Goal: Information Seeking & Learning: Learn about a topic

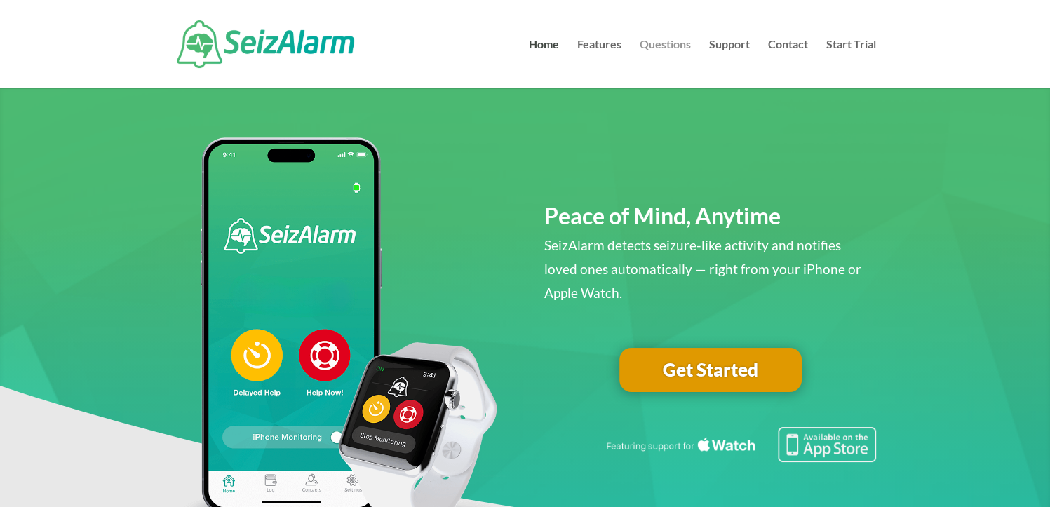
click at [649, 50] on link "Questions" at bounding box center [664, 63] width 51 height 49
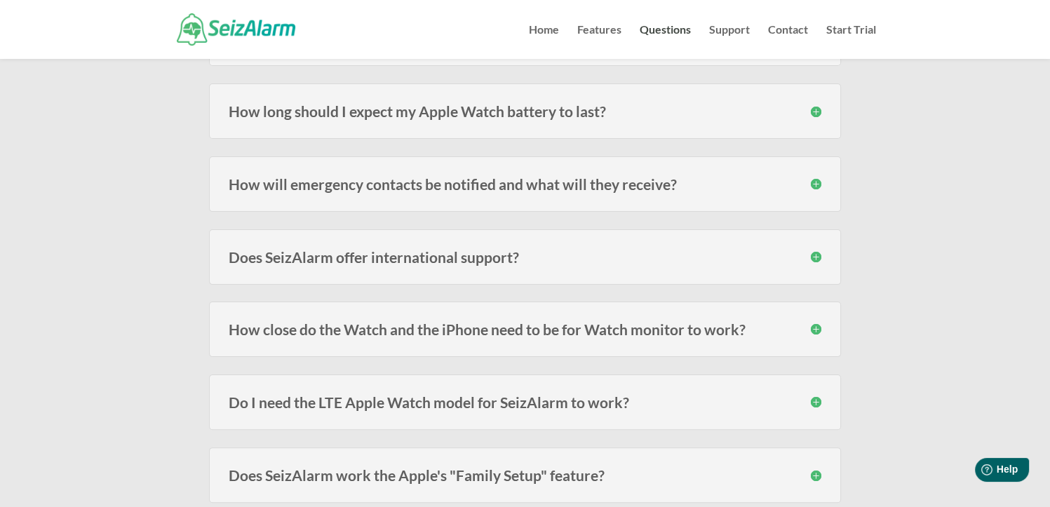
scroll to position [280, 0]
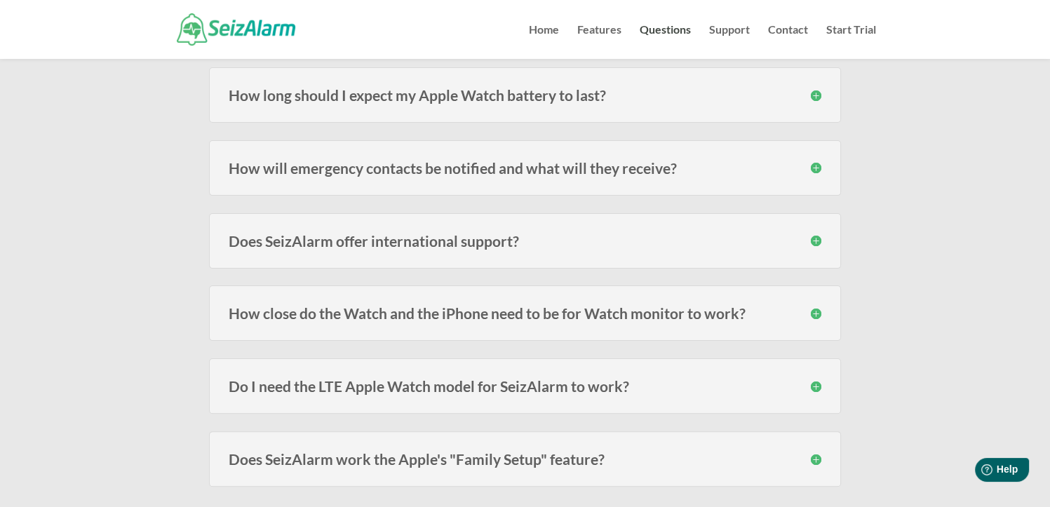
click at [799, 323] on div "How close do the Watch and the iPhone need to be for Watch monitor to work? The…" at bounding box center [525, 312] width 632 height 55
click at [821, 312] on div "How close do the Watch and the iPhone need to be for Watch monitor to work? The…" at bounding box center [525, 312] width 632 height 55
click at [817, 312] on h3 "How close do the Watch and the iPhone need to be for Watch monitor to work?" at bounding box center [525, 313] width 592 height 15
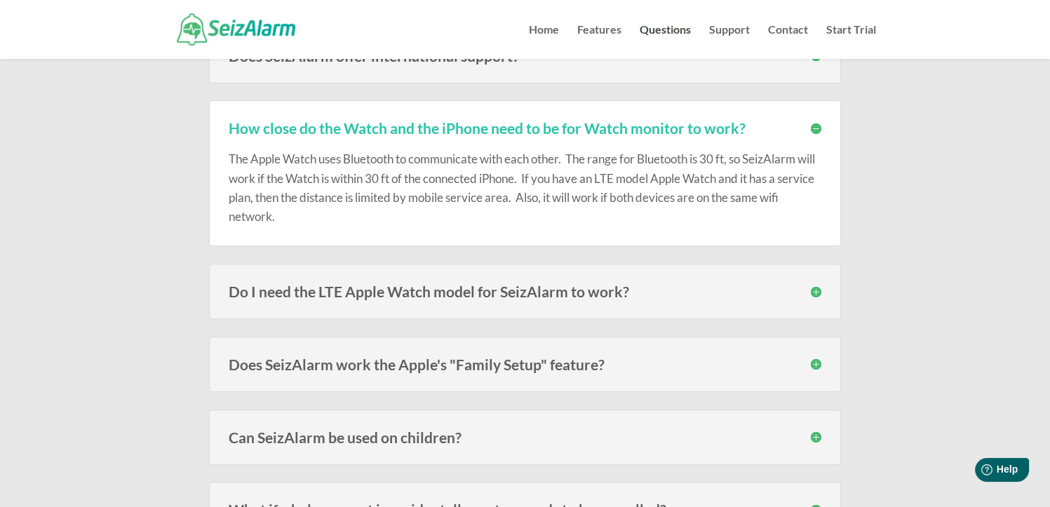
scroll to position [491, 0]
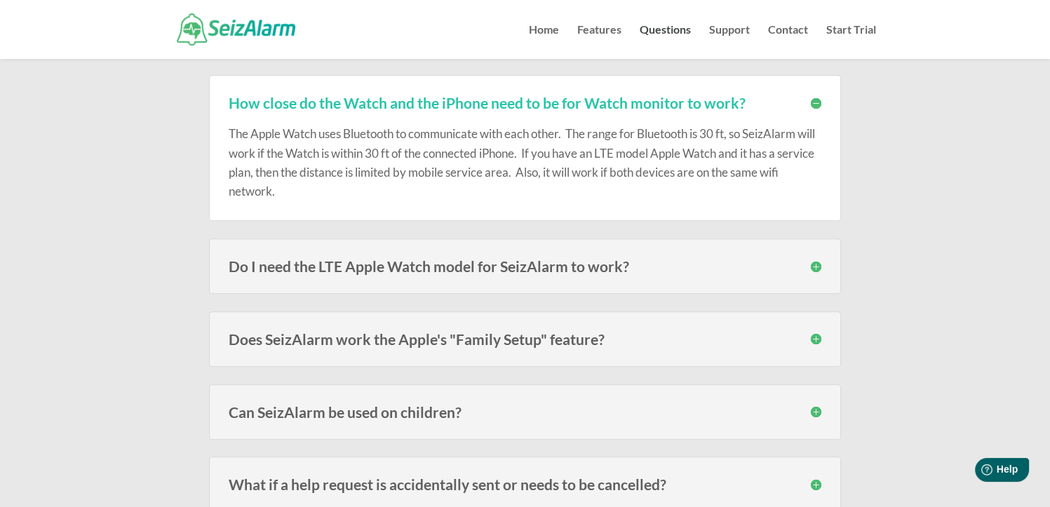
click at [813, 271] on h3 "Do I need the LTE Apple Watch model for SeizAlarm to work?" at bounding box center [525, 266] width 592 height 15
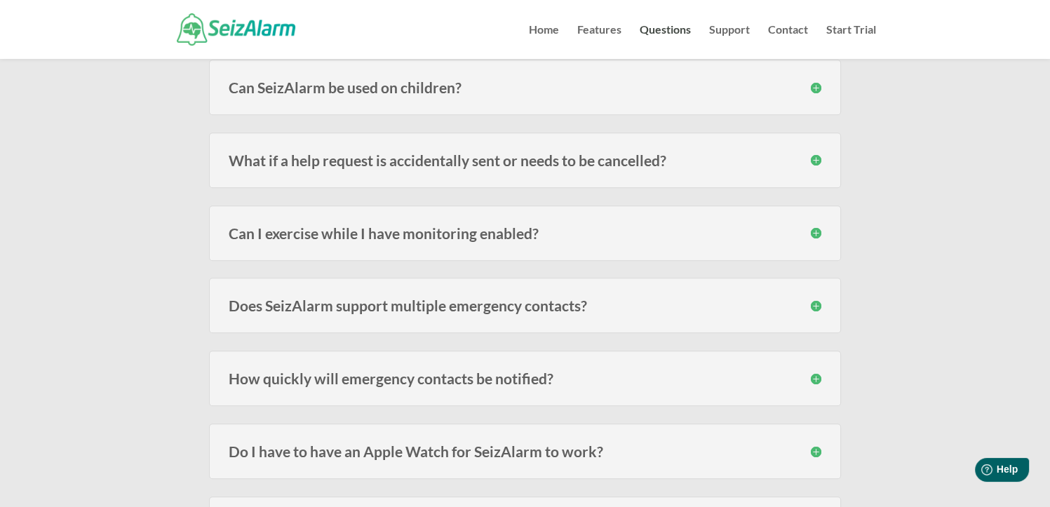
scroll to position [912, 0]
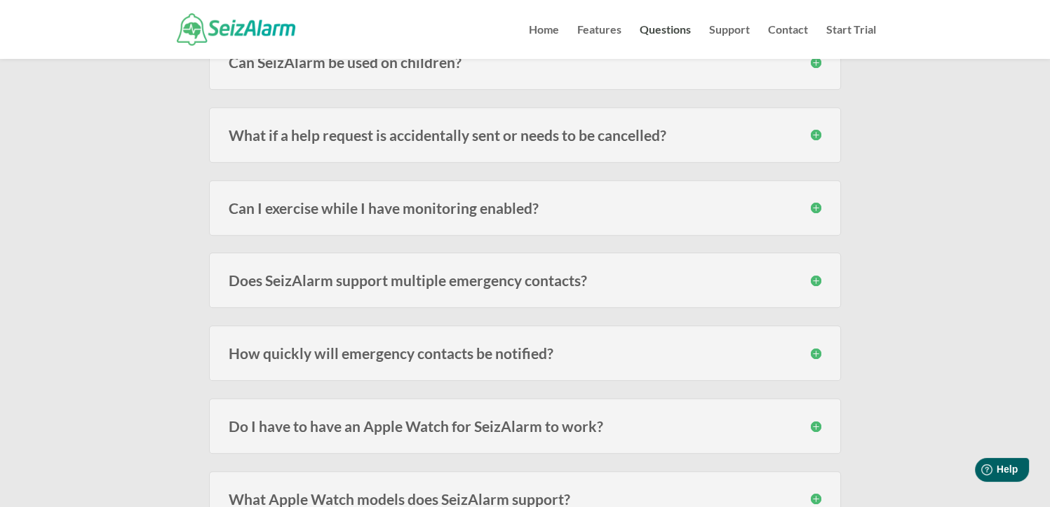
click at [820, 204] on h3 "Can I exercise while I have monitoring enabled?" at bounding box center [525, 208] width 592 height 15
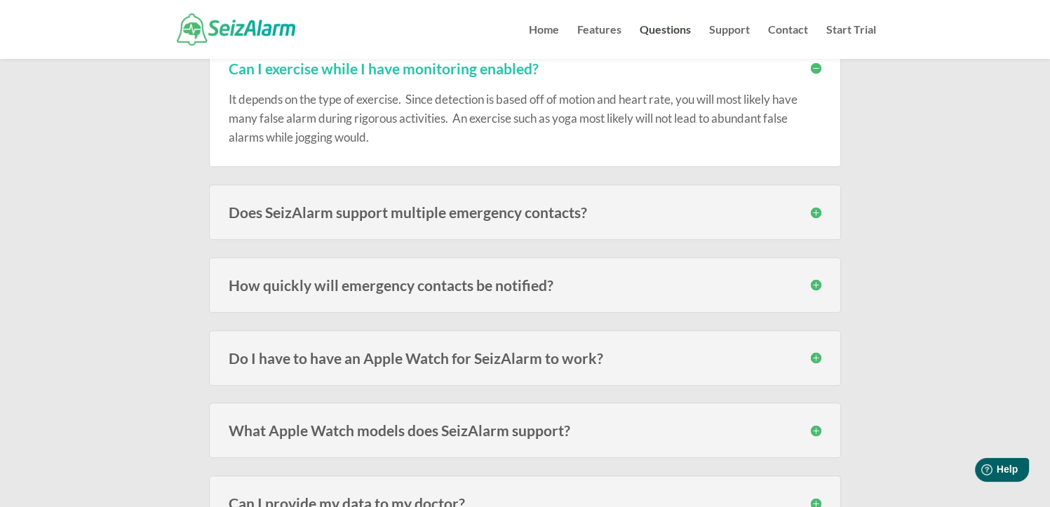
scroll to position [1052, 0]
click at [813, 206] on h3 "Does SeizAlarm support multiple emergency contacts?" at bounding box center [525, 211] width 592 height 15
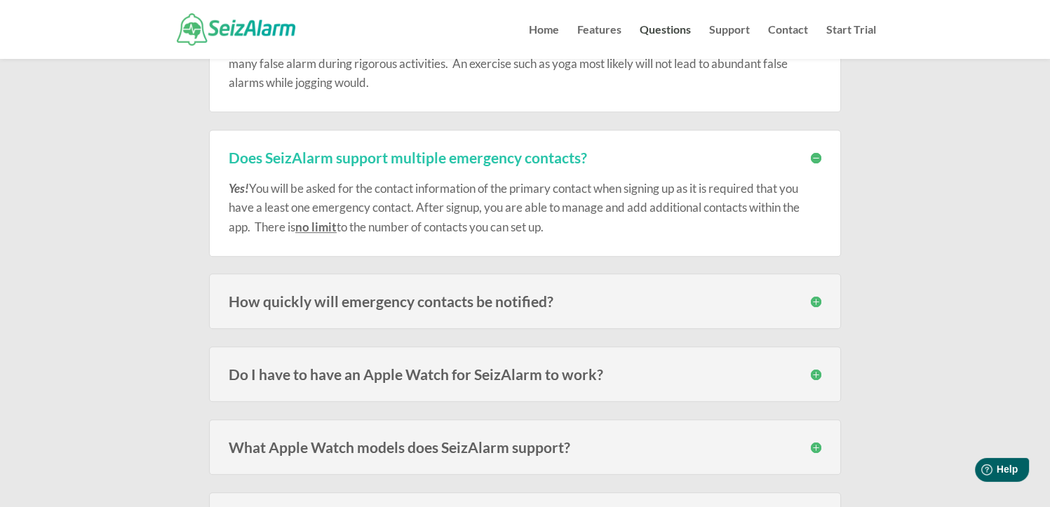
scroll to position [1192, 0]
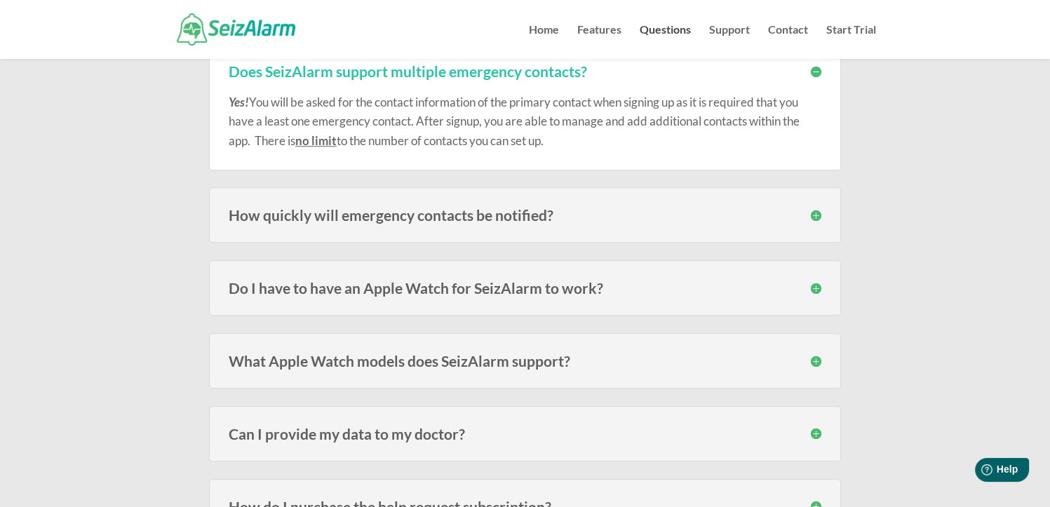
click at [808, 215] on h3 "How quickly will emergency contacts be notified?" at bounding box center [525, 215] width 592 height 15
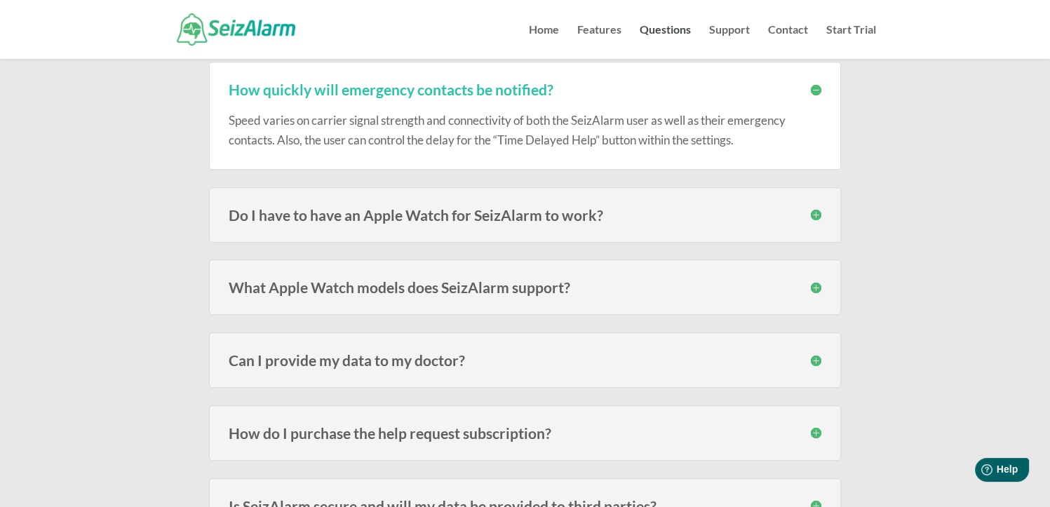
scroll to position [1332, 0]
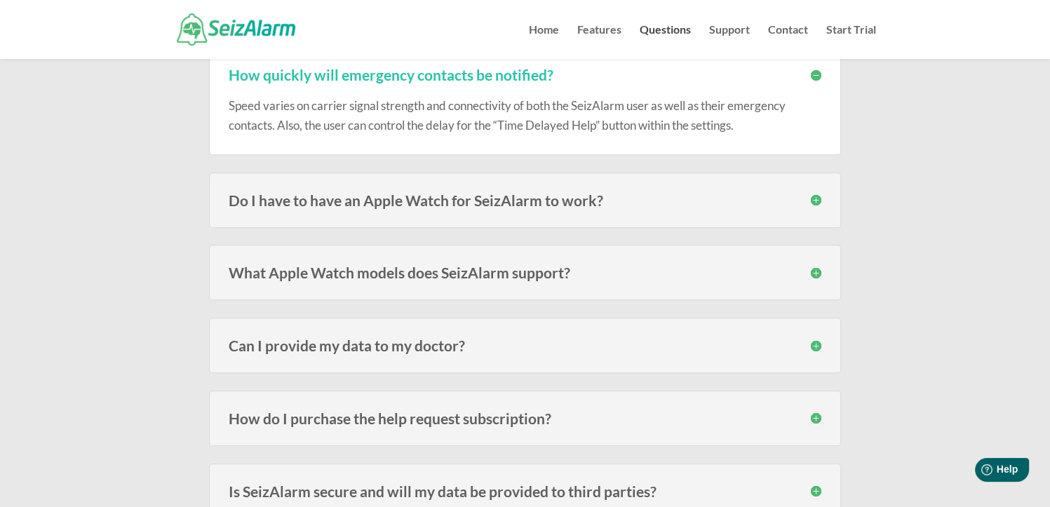
click at [819, 195] on h3 "Do I have to have an Apple Watch for SeizAlarm to work?" at bounding box center [525, 200] width 592 height 15
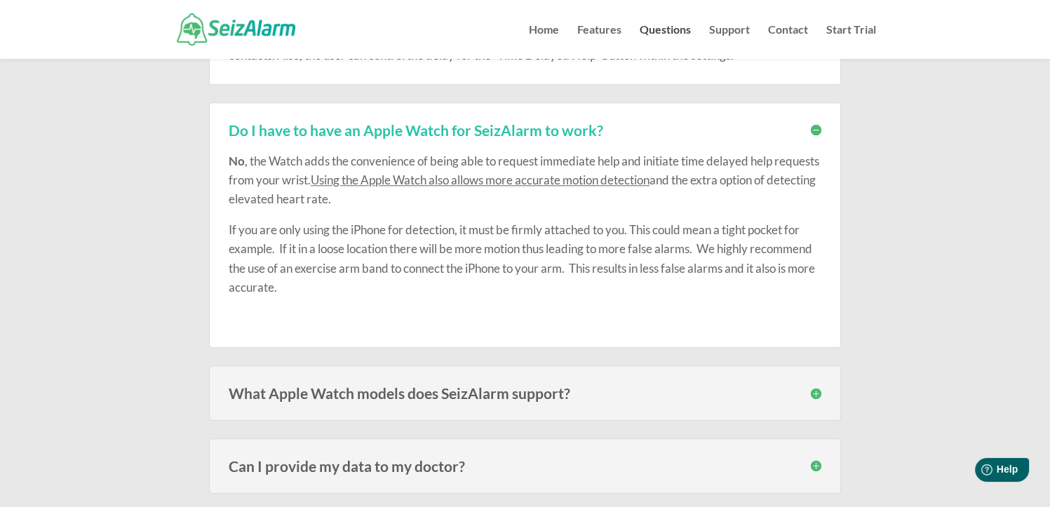
scroll to position [1472, 0]
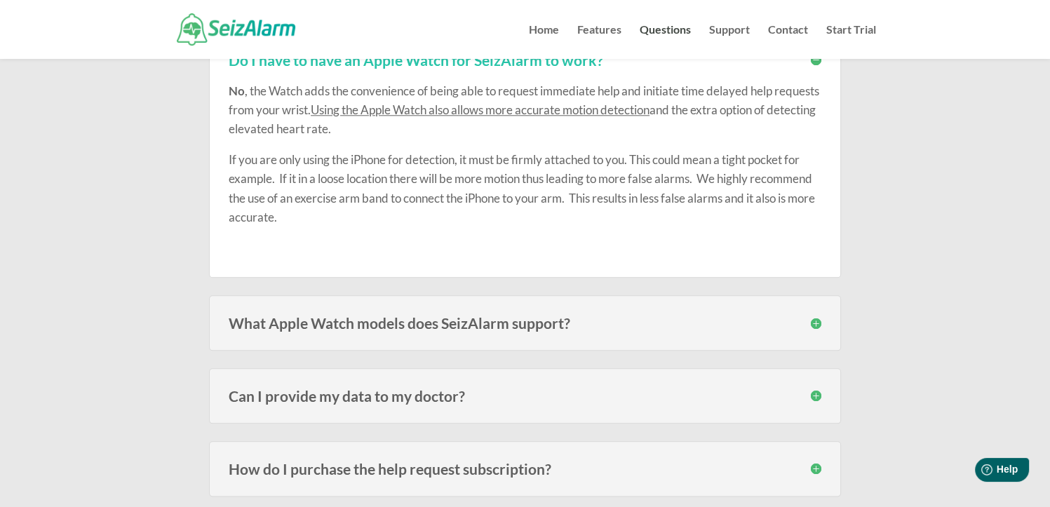
click at [824, 320] on div "What Apple Watch models does SeizAlarm support? SeizAlarm is currently compatib…" at bounding box center [525, 322] width 632 height 55
click at [817, 318] on h3 "What Apple Watch models does SeizAlarm support?" at bounding box center [525, 323] width 592 height 15
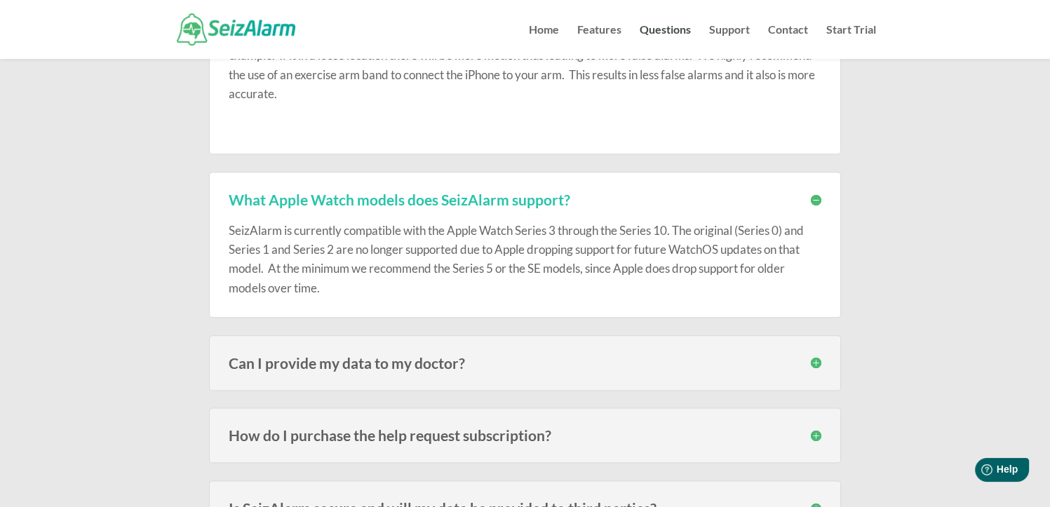
scroll to position [1543, 0]
